Goal: Find specific page/section: Find specific page/section

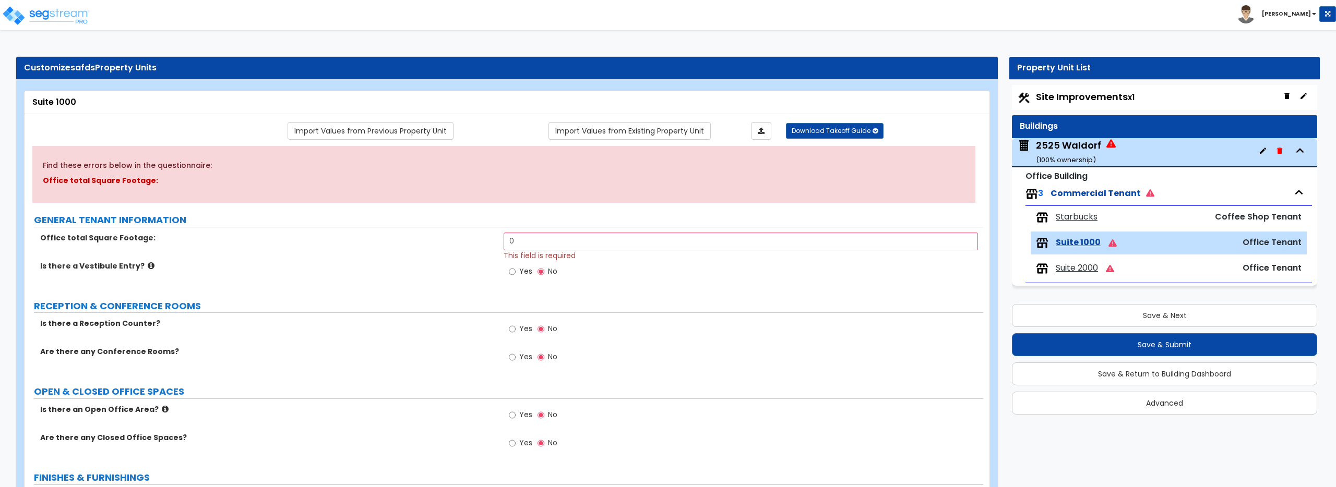
select select "1"
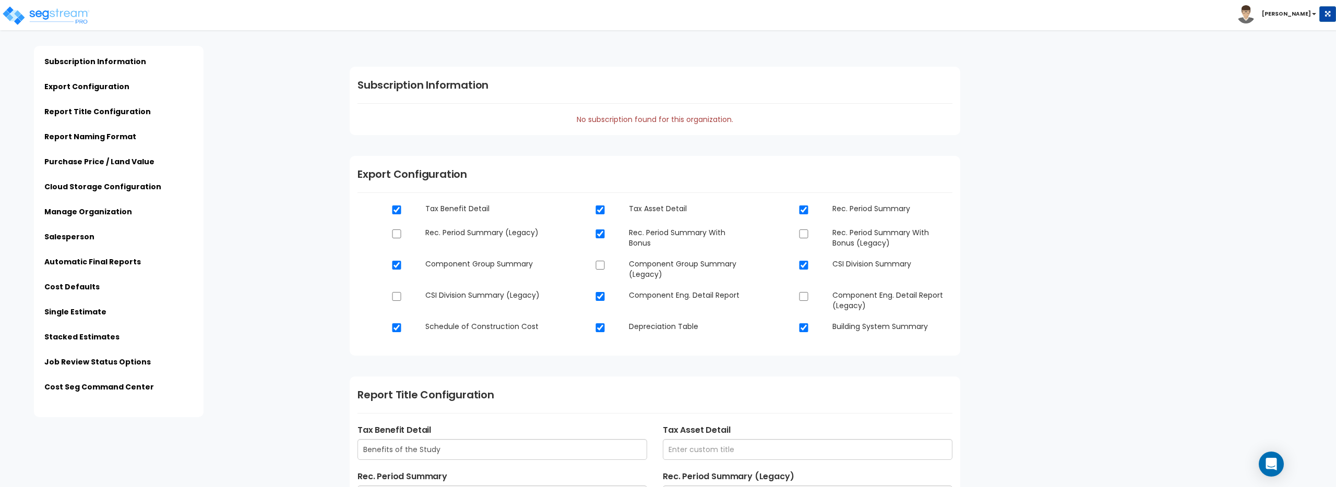
scroll to position [3077, 0]
